Goal: Task Accomplishment & Management: Use online tool/utility

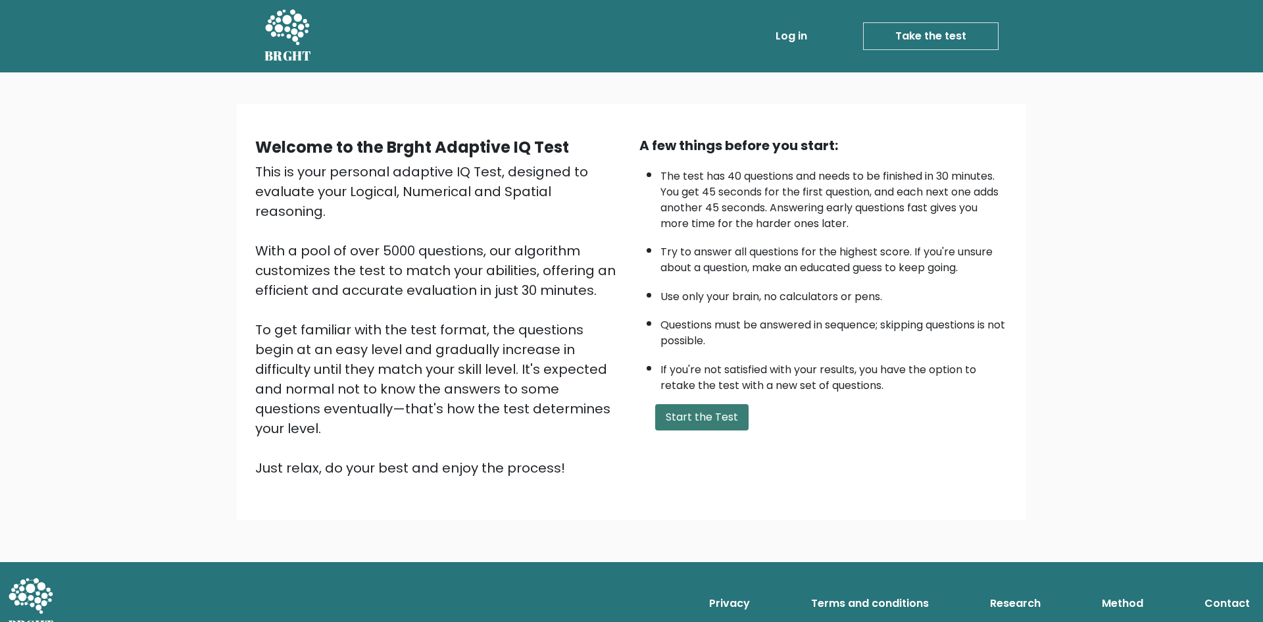
click at [698, 418] on button "Start the Test" at bounding box center [701, 417] width 93 height 26
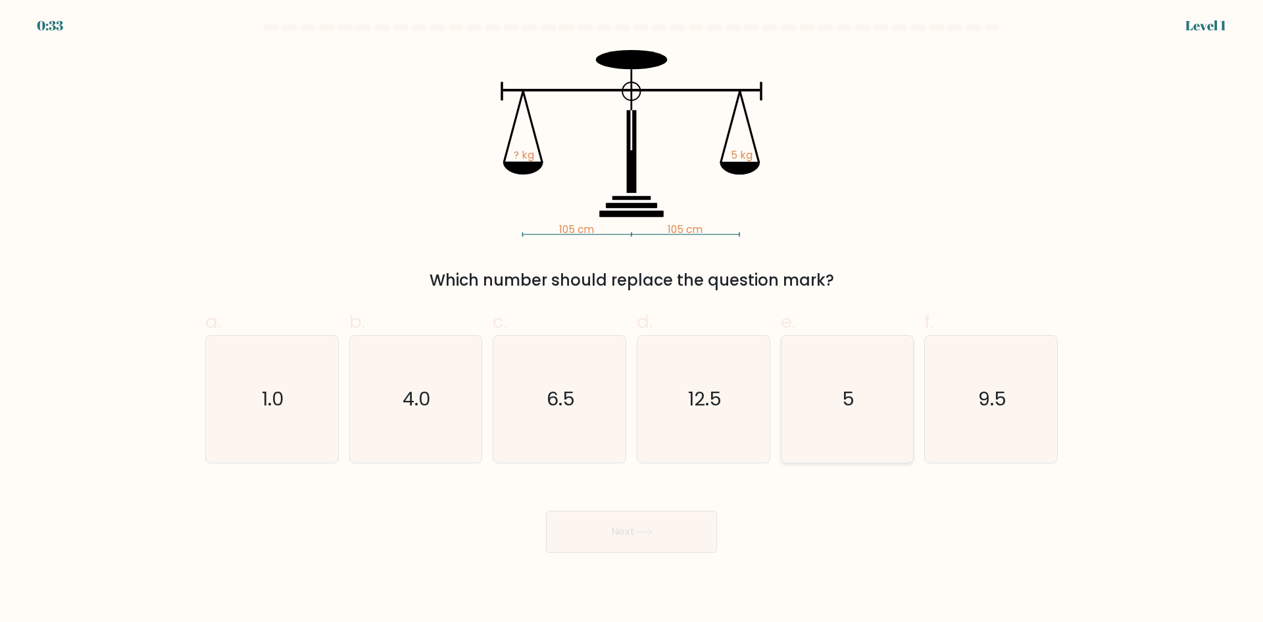
click at [845, 395] on text "5" at bounding box center [848, 398] width 12 height 26
click at [632, 320] on input "e. 5" at bounding box center [631, 315] width 1 height 9
radio input "true"
click at [648, 539] on button "Next" at bounding box center [631, 531] width 171 height 42
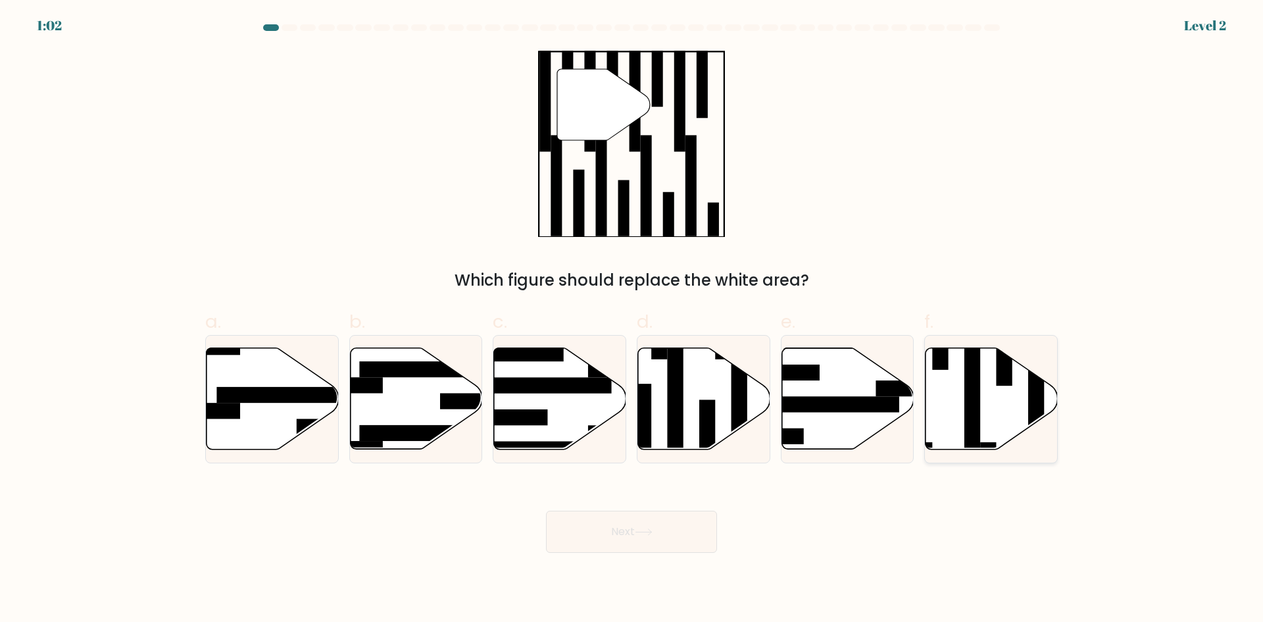
click at [964, 401] on icon at bounding box center [991, 398] width 132 height 101
click at [632, 320] on input "f." at bounding box center [631, 315] width 1 height 9
radio input "true"
click at [652, 529] on icon at bounding box center [644, 531] width 18 height 7
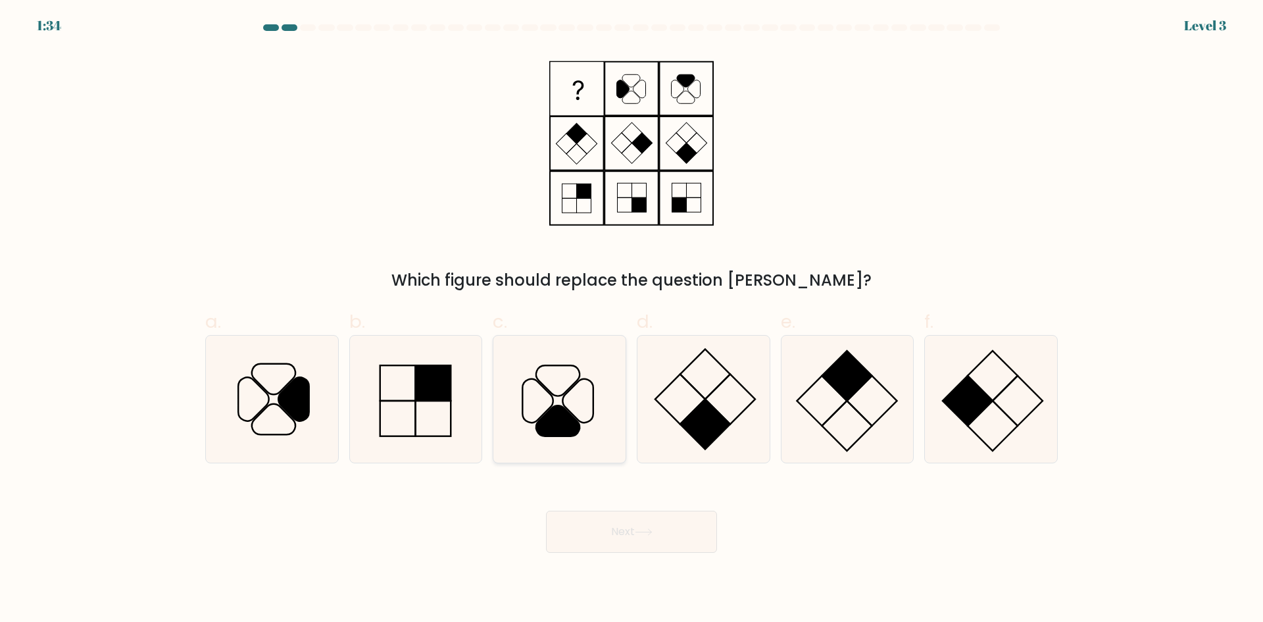
click at [569, 425] on icon at bounding box center [557, 420] width 43 height 30
click at [631, 320] on input "c." at bounding box center [631, 315] width 1 height 9
radio input "true"
click at [636, 527] on button "Next" at bounding box center [631, 531] width 171 height 42
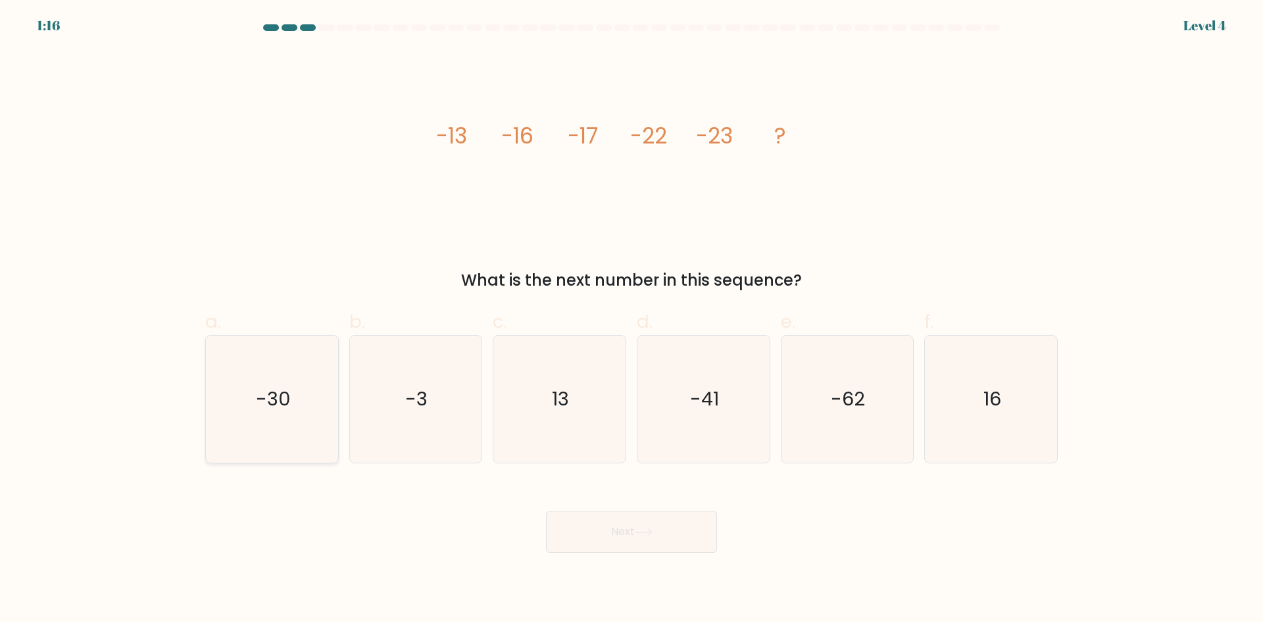
click at [285, 437] on icon "-30" at bounding box center [271, 398] width 127 height 127
click at [631, 320] on input "a. -30" at bounding box center [631, 315] width 1 height 9
radio input "true"
drag, startPoint x: 618, startPoint y: 543, endPoint x: 612, endPoint y: 539, distance: 7.0
click at [618, 543] on button "Next" at bounding box center [631, 531] width 171 height 42
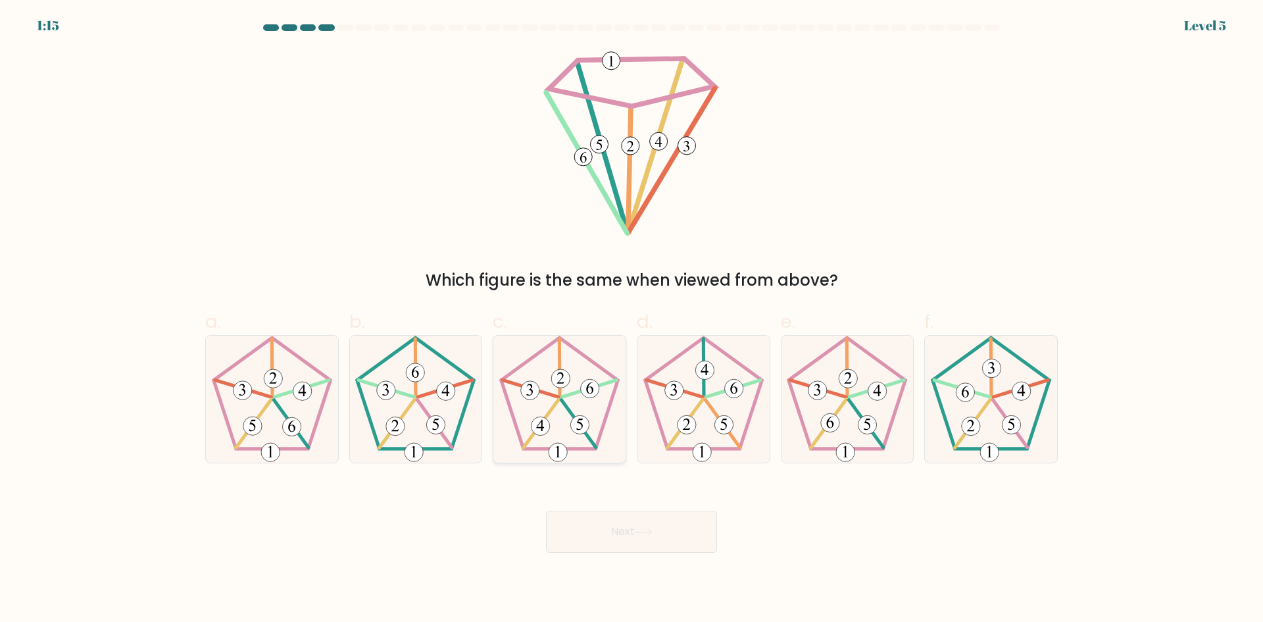
click at [554, 428] on icon at bounding box center [559, 398] width 127 height 127
click at [631, 320] on input "c." at bounding box center [631, 315] width 1 height 9
radio input "true"
click at [627, 533] on button "Next" at bounding box center [631, 531] width 171 height 42
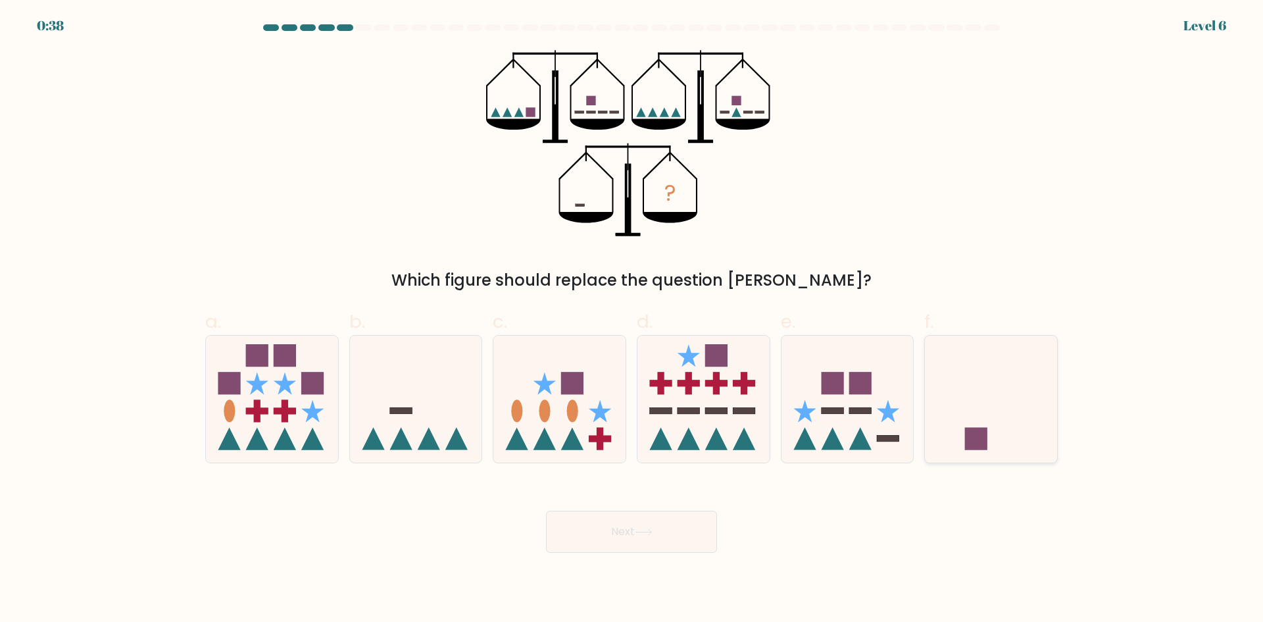
click at [981, 443] on rect at bounding box center [976, 439] width 22 height 22
click at [632, 320] on input "f." at bounding box center [631, 315] width 1 height 9
radio input "true"
click at [700, 523] on button "Next" at bounding box center [631, 531] width 171 height 42
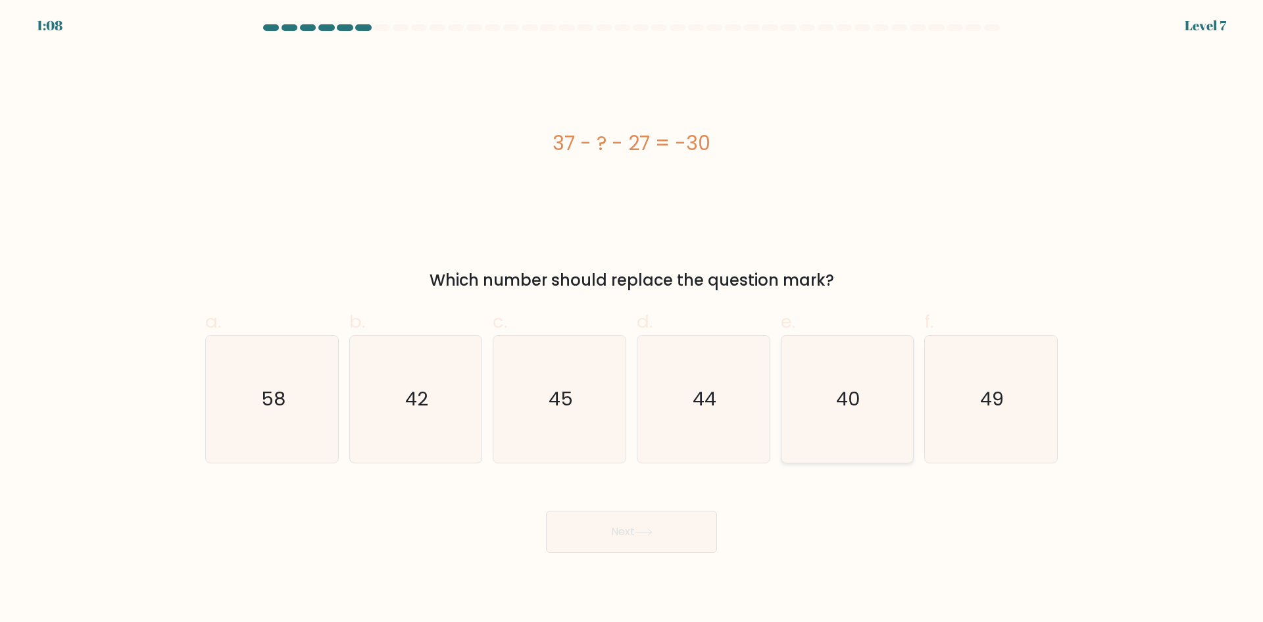
click at [835, 420] on icon "40" at bounding box center [846, 398] width 127 height 127
click at [632, 320] on input "e. 40" at bounding box center [631, 315] width 1 height 9
radio input "true"
click at [656, 541] on button "Next" at bounding box center [631, 531] width 171 height 42
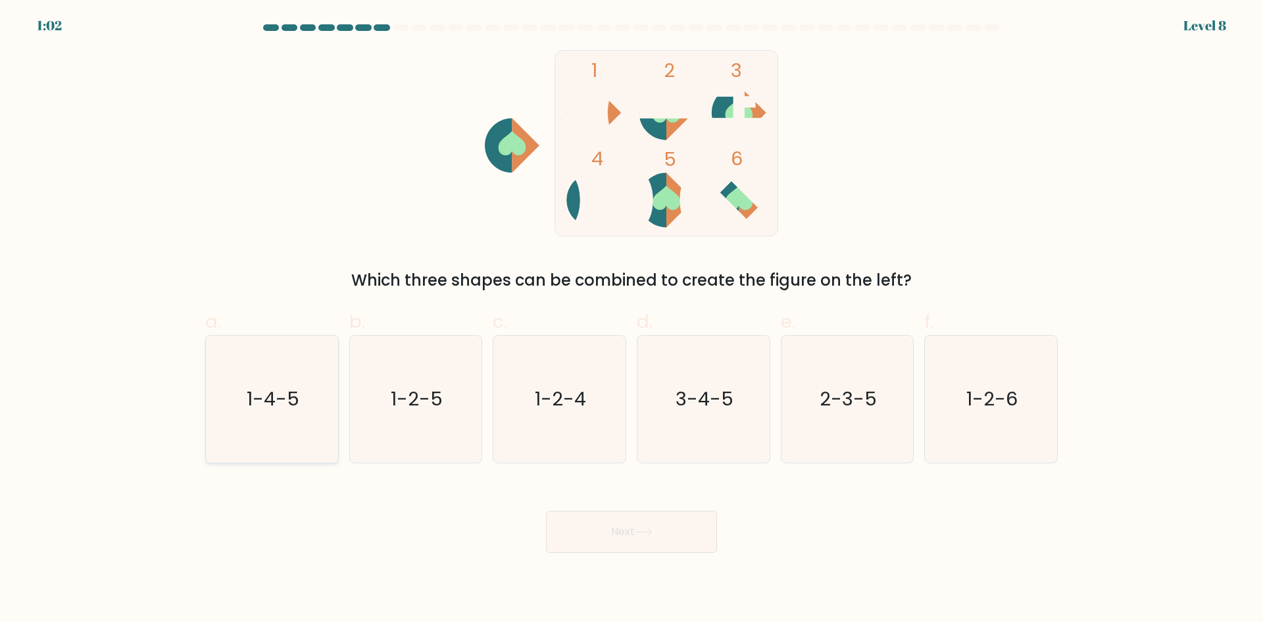
click at [273, 411] on text "1-4-5" at bounding box center [273, 398] width 53 height 26
click at [631, 320] on input "a. 1-4-5" at bounding box center [631, 315] width 1 height 9
radio input "true"
click at [662, 535] on button "Next" at bounding box center [631, 531] width 171 height 42
